Goal: Transaction & Acquisition: Book appointment/travel/reservation

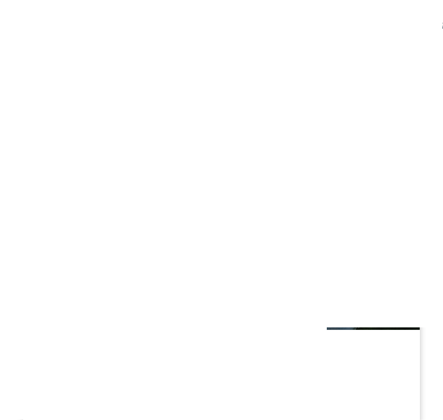
scroll to position [762, 0]
click at [381, 301] on div at bounding box center [221, 217] width 397 height 223
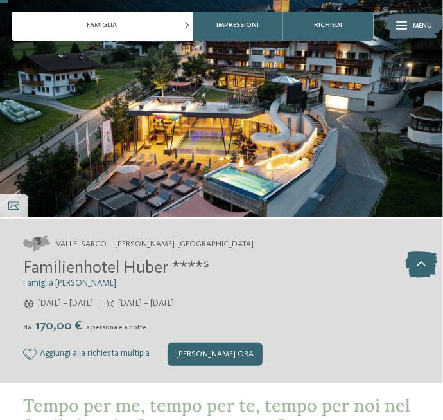
scroll to position [100, 0]
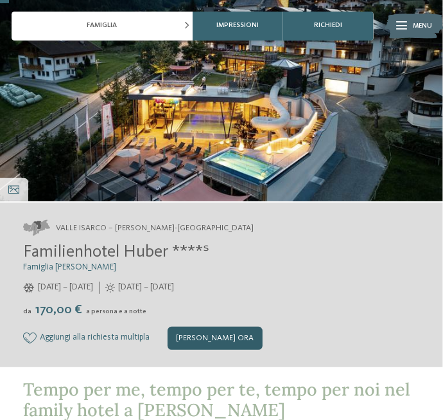
click at [238, 346] on div "[PERSON_NAME] ora" at bounding box center [216, 337] width 96 height 23
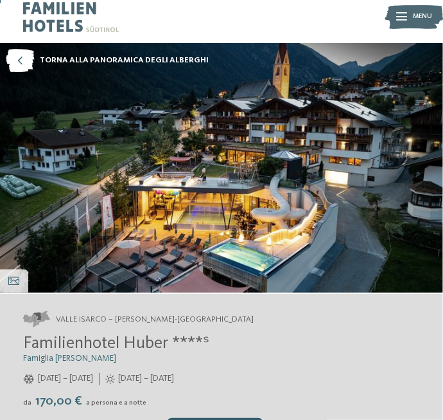
scroll to position [8, 0]
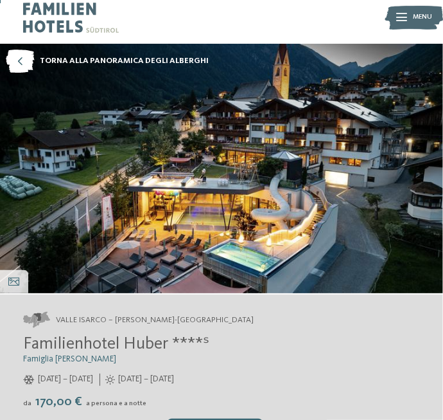
click at [73, 340] on span "Familienhotel Huber ****ˢ" at bounding box center [116, 343] width 186 height 17
click at [64, 321] on span "Valle Isarco – Valles-Rio Pusteria" at bounding box center [155, 320] width 198 height 12
click at [89, 320] on span "Valle Isarco – Valles-Rio Pusteria" at bounding box center [155, 320] width 198 height 12
click at [57, 344] on span "Familienhotel Huber ****ˢ" at bounding box center [116, 343] width 186 height 17
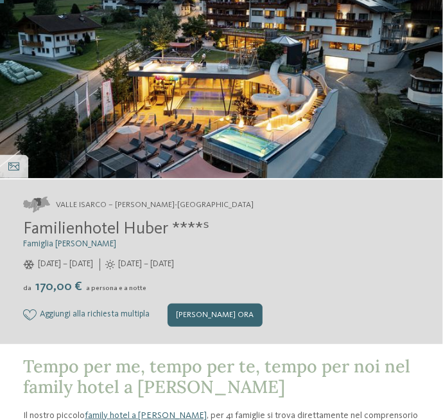
scroll to position [0, 0]
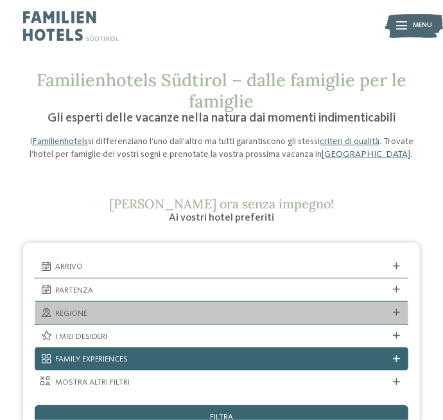
click at [387, 304] on div "Regione" at bounding box center [222, 312] width 374 height 22
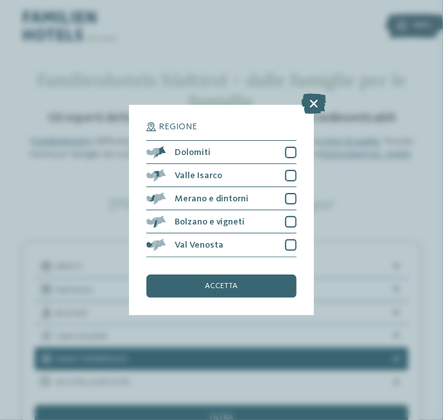
click at [419, 105] on div "Regione Dolomiti" at bounding box center [221, 210] width 443 height 420
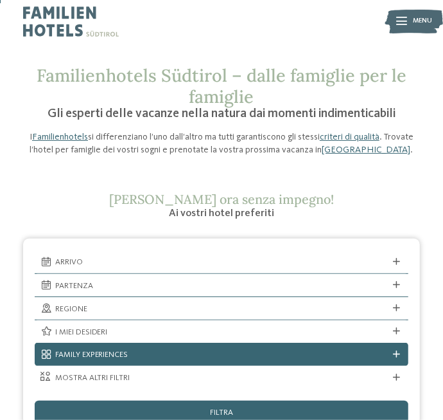
scroll to position [5, 0]
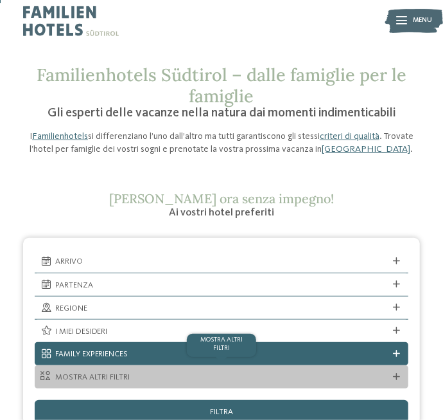
click at [386, 365] on div "mostra altri filtri" at bounding box center [222, 376] width 374 height 23
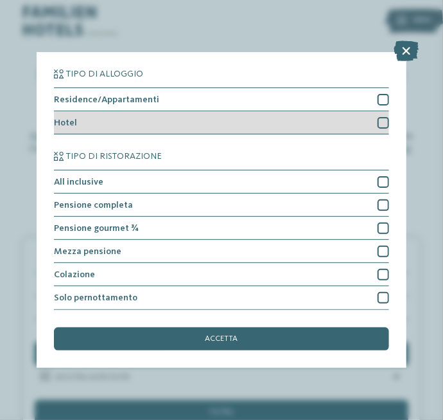
click at [386, 129] on div at bounding box center [384, 123] width 12 height 12
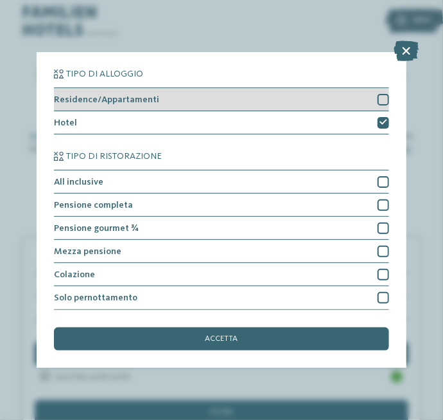
click at [384, 105] on div at bounding box center [384, 100] width 12 height 12
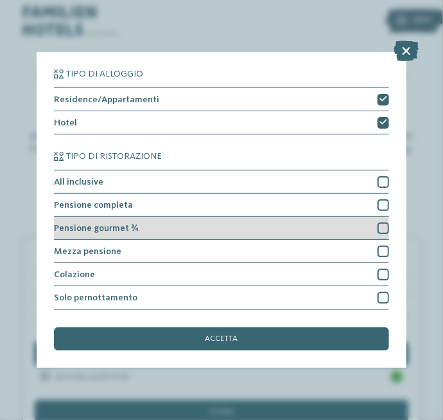
click at [384, 234] on div at bounding box center [384, 228] width 12 height 12
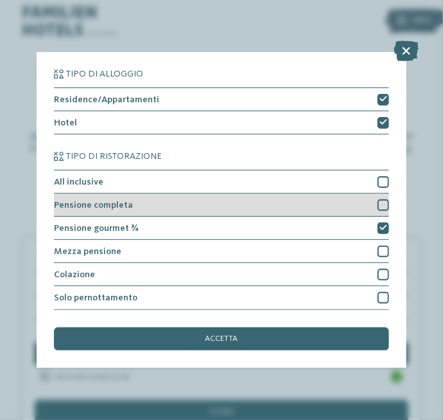
click at [386, 211] on div at bounding box center [384, 205] width 12 height 12
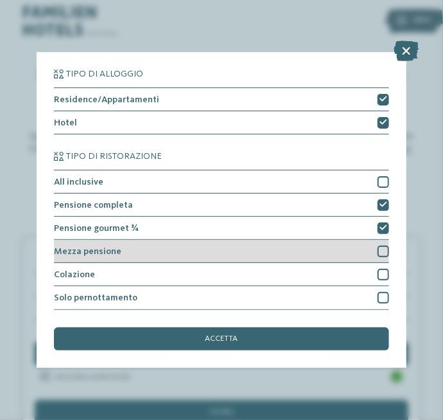
click at [379, 257] on div at bounding box center [384, 251] width 12 height 12
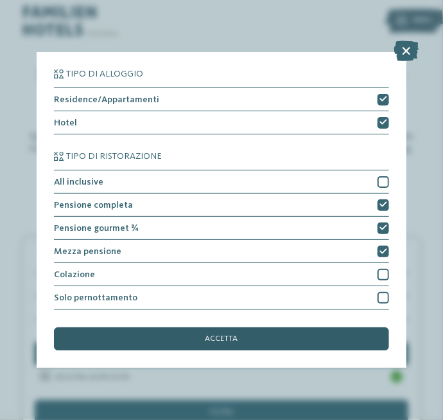
click at [328, 350] on div "accetta" at bounding box center [221, 338] width 335 height 23
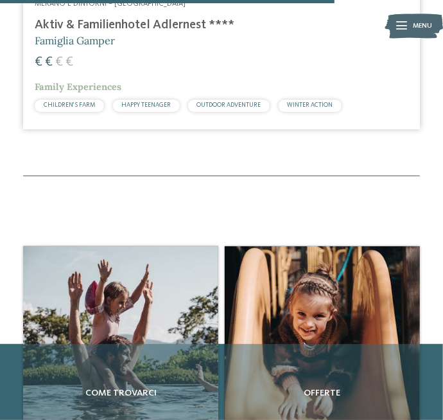
scroll to position [1282, 0]
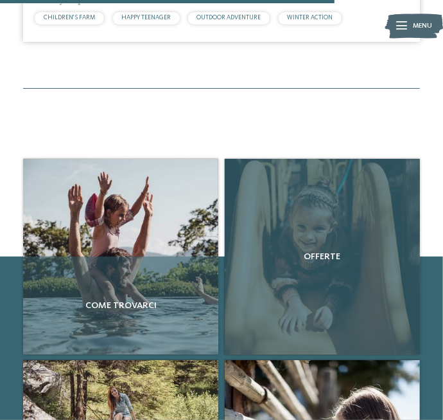
click at [371, 324] on div "Offerte" at bounding box center [322, 256] width 195 height 195
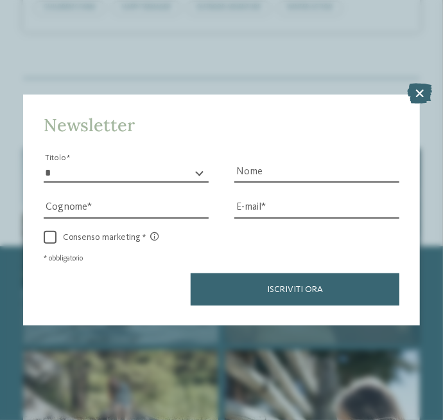
scroll to position [1321, 0]
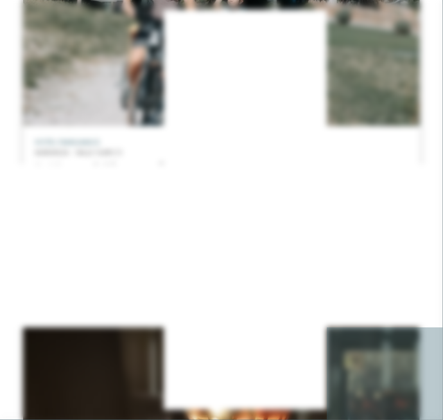
click at [396, 241] on label "Consenso marketing" at bounding box center [222, 237] width 357 height 13
click at [396, 82] on div "Newsletter * ****** ******* ******** ****** Titolo Nome Cognome Fax" at bounding box center [221, 210] width 443 height 420
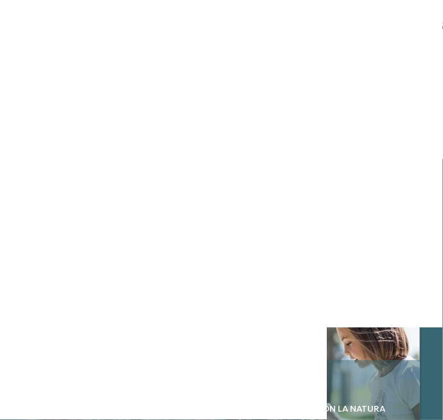
scroll to position [3066, 0]
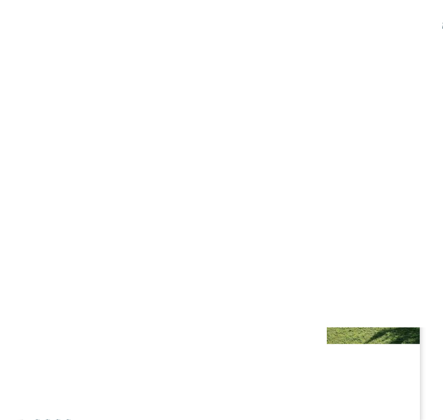
scroll to position [747, 0]
click at [330, 414] on div "€ € € €" at bounding box center [222, 420] width 374 height 18
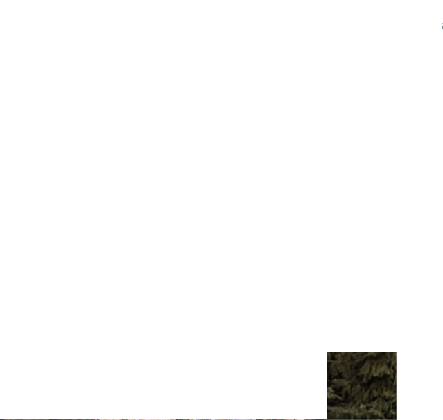
click at [118, 281] on span "www.dasgerstlfamily.com/it" at bounding box center [82, 285] width 84 height 9
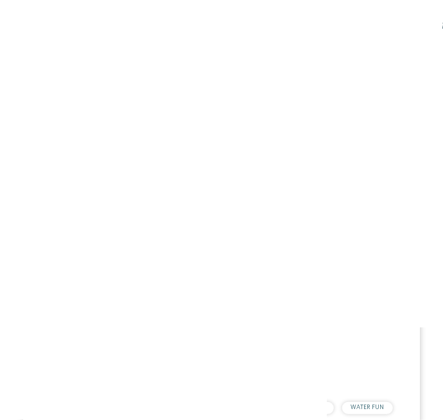
scroll to position [396, 0]
click at [139, 341] on h4 "Familienhotel Huber ****ˢ" at bounding box center [222, 344] width 374 height 15
click at [287, 355] on div "€ € € €" at bounding box center [222, 359] width 374 height 18
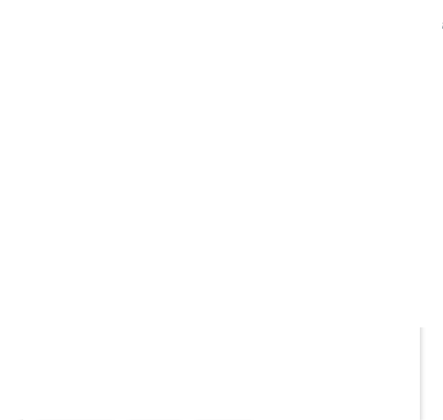
click at [297, 350] on h5 "Famiglia Gustav Thöni" at bounding box center [222, 346] width 374 height 15
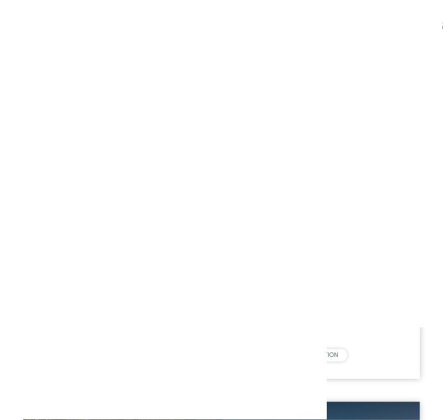
scroll to position [2018, 0]
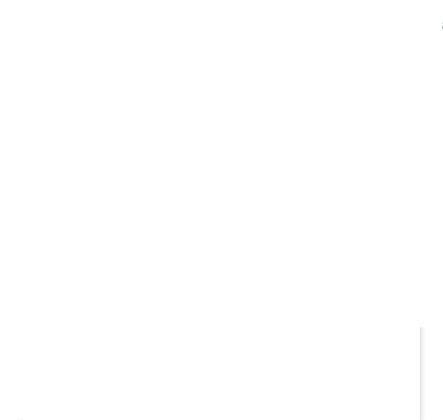
click at [287, 347] on h4 "Movi Family Apart-Hotel" at bounding box center [222, 351] width 374 height 15
click at [328, 374] on div "Merano e dintorni – Scena Family Hotel Gutenberg **** Famiglia Ainhauser € € € …" at bounding box center [221, 383] width 397 height 142
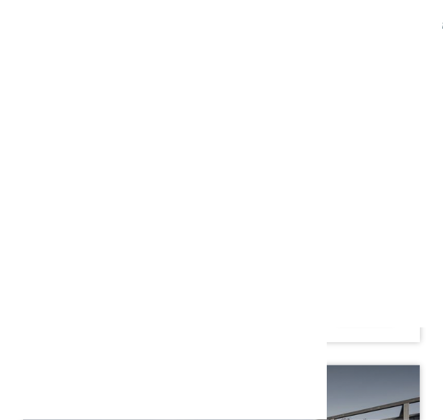
click at [319, 272] on div "€ € € €" at bounding box center [222, 276] width 374 height 18
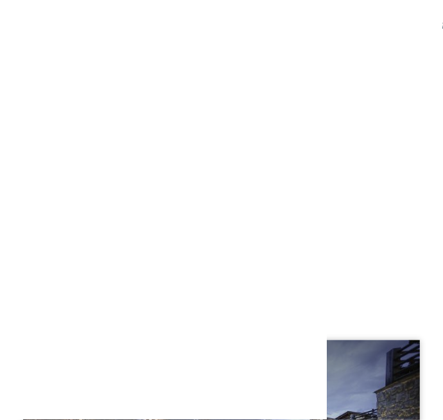
scroll to position [3242, 0]
click at [287, 248] on div "€ € € €" at bounding box center [222, 253] width 374 height 18
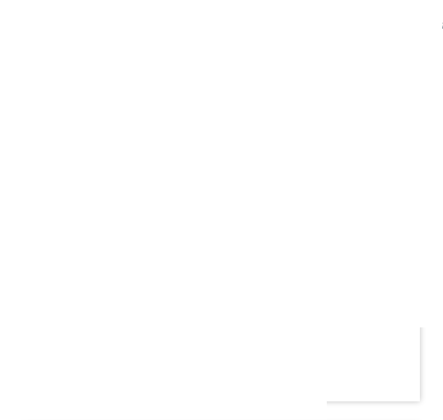
scroll to position [3528, 0]
click at [303, 318] on h4 "Post Alpina - Family Mountain Chalets ****ˢ" at bounding box center [222, 317] width 374 height 15
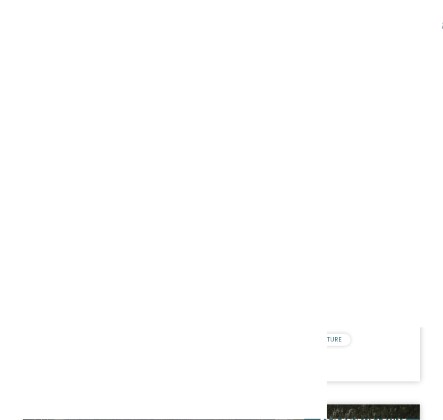
click at [335, 278] on h5 "Famiglia Tauber" at bounding box center [222, 274] width 374 height 15
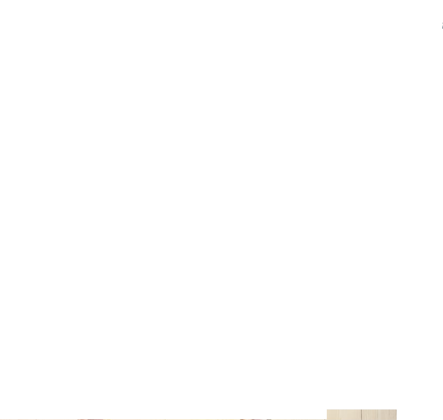
scroll to position [744, 0]
click at [102, 342] on span "[DOMAIN_NAME]" at bounding box center [72, 339] width 64 height 9
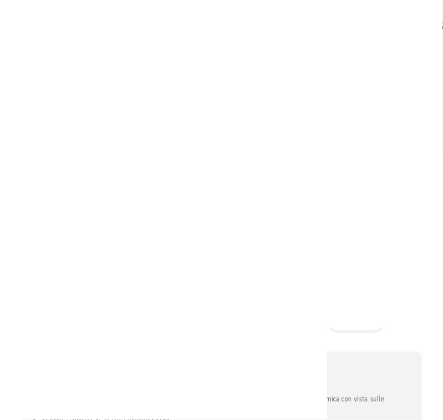
scroll to position [311, 0]
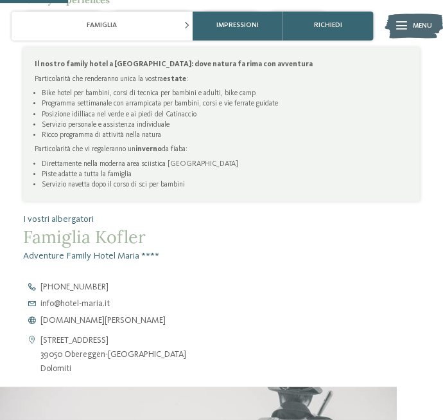
scroll to position [617, 0]
click at [96, 321] on span "www.hotel-maria.it" at bounding box center [102, 320] width 125 height 9
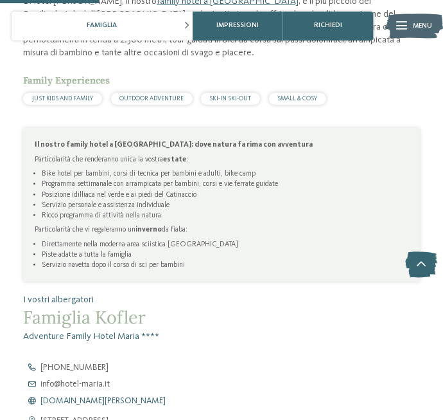
scroll to position [0, 0]
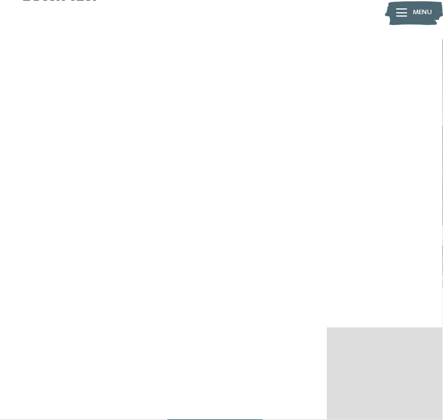
scroll to position [13, 0]
click at [332, 362] on div "Familienhotel Bella Vista **** Famiglia Gustav Thöni 21/12/2024 – 23/03/2025 da" at bounding box center [221, 382] width 397 height 108
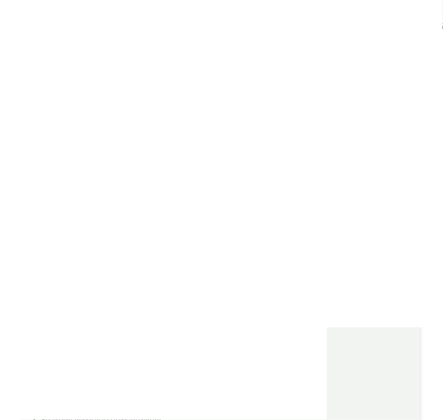
scroll to position [720, 0]
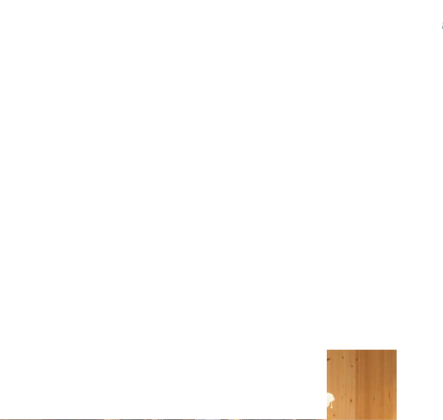
click at [89, 279] on span "www.bella-vista.it" at bounding box center [72, 283] width 64 height 9
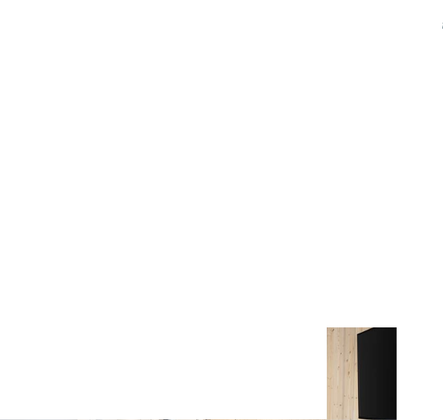
scroll to position [825, 0]
click at [81, 256] on span "[DOMAIN_NAME]" at bounding box center [72, 260] width 64 height 9
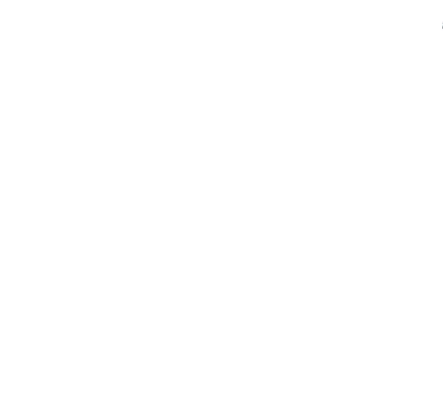
scroll to position [1393, 0]
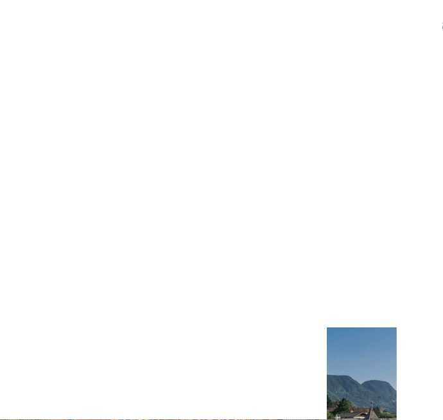
scroll to position [652, 0]
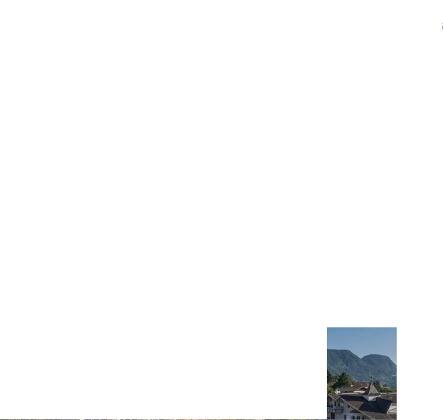
click at [96, 225] on span "[DOMAIN_NAME]" at bounding box center [72, 229] width 64 height 9
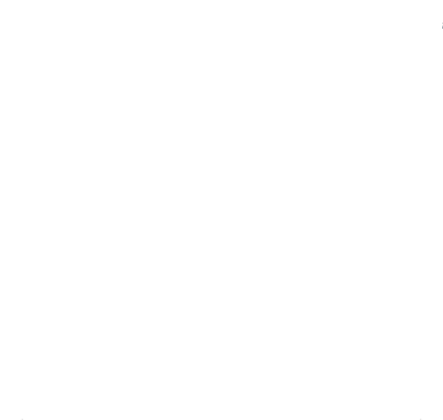
scroll to position [1061, 0]
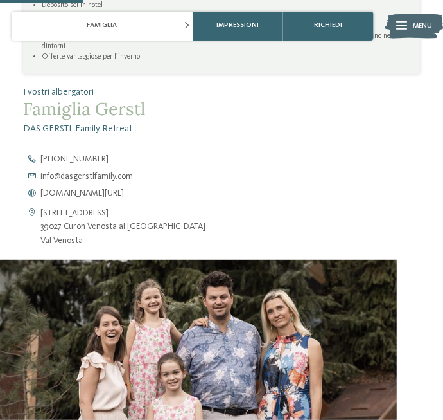
scroll to position [833, 0]
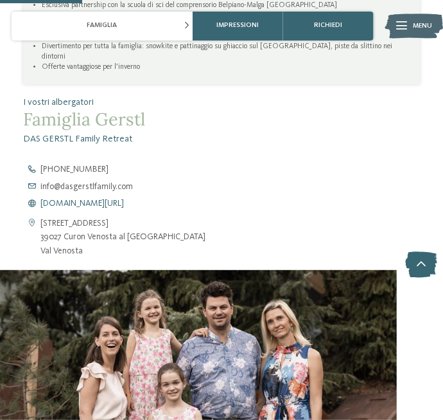
click at [118, 199] on span "[DOMAIN_NAME][URL]" at bounding box center [82, 203] width 84 height 9
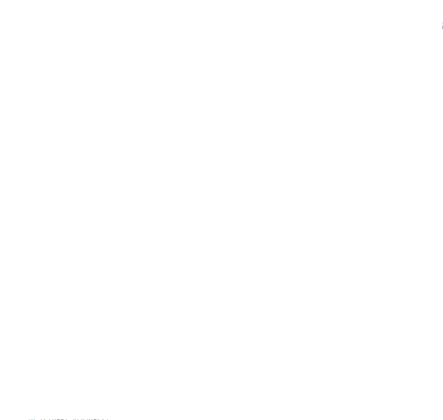
scroll to position [705, 0]
click at [90, 402] on span "[DOMAIN_NAME]" at bounding box center [72, 401] width 64 height 9
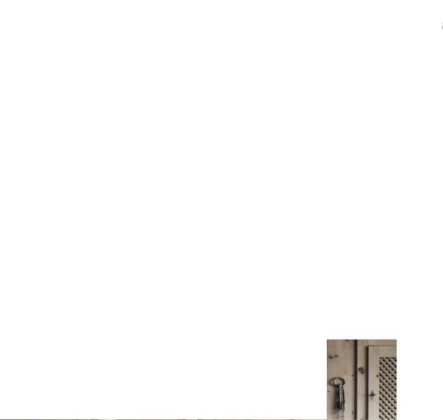
scroll to position [705, 0]
click at [78, 278] on span "[DOMAIN_NAME]" at bounding box center [72, 275] width 64 height 9
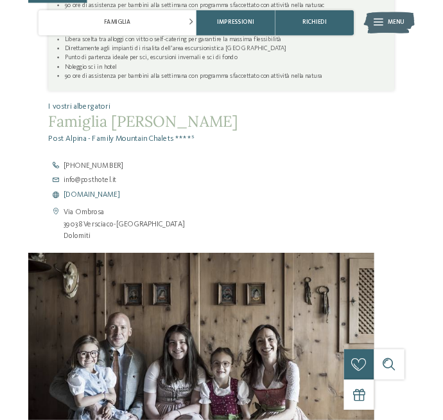
scroll to position [767, 0]
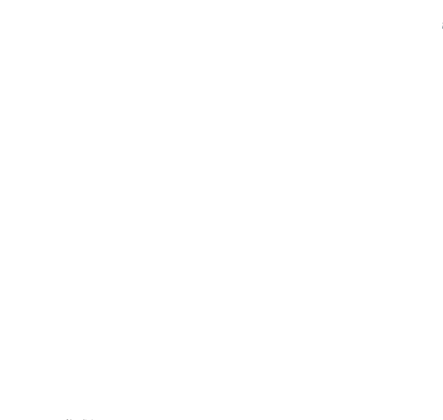
scroll to position [681, 0]
click at [67, 337] on span "[DOMAIN_NAME]" at bounding box center [72, 340] width 64 height 9
